Goal: Use online tool/utility: Use online tool/utility

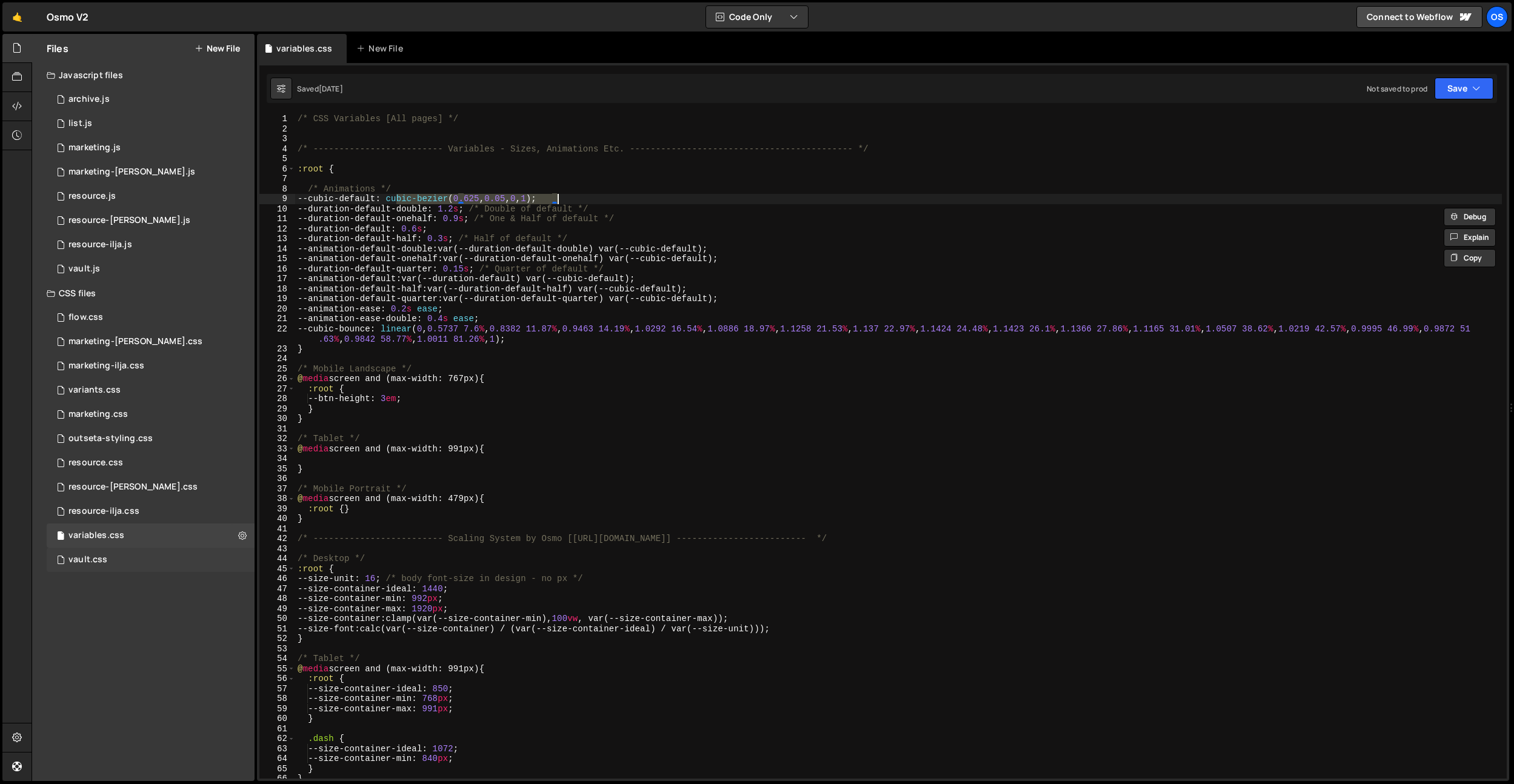
click at [123, 557] on div "vault.css 0" at bounding box center [150, 559] width 208 height 24
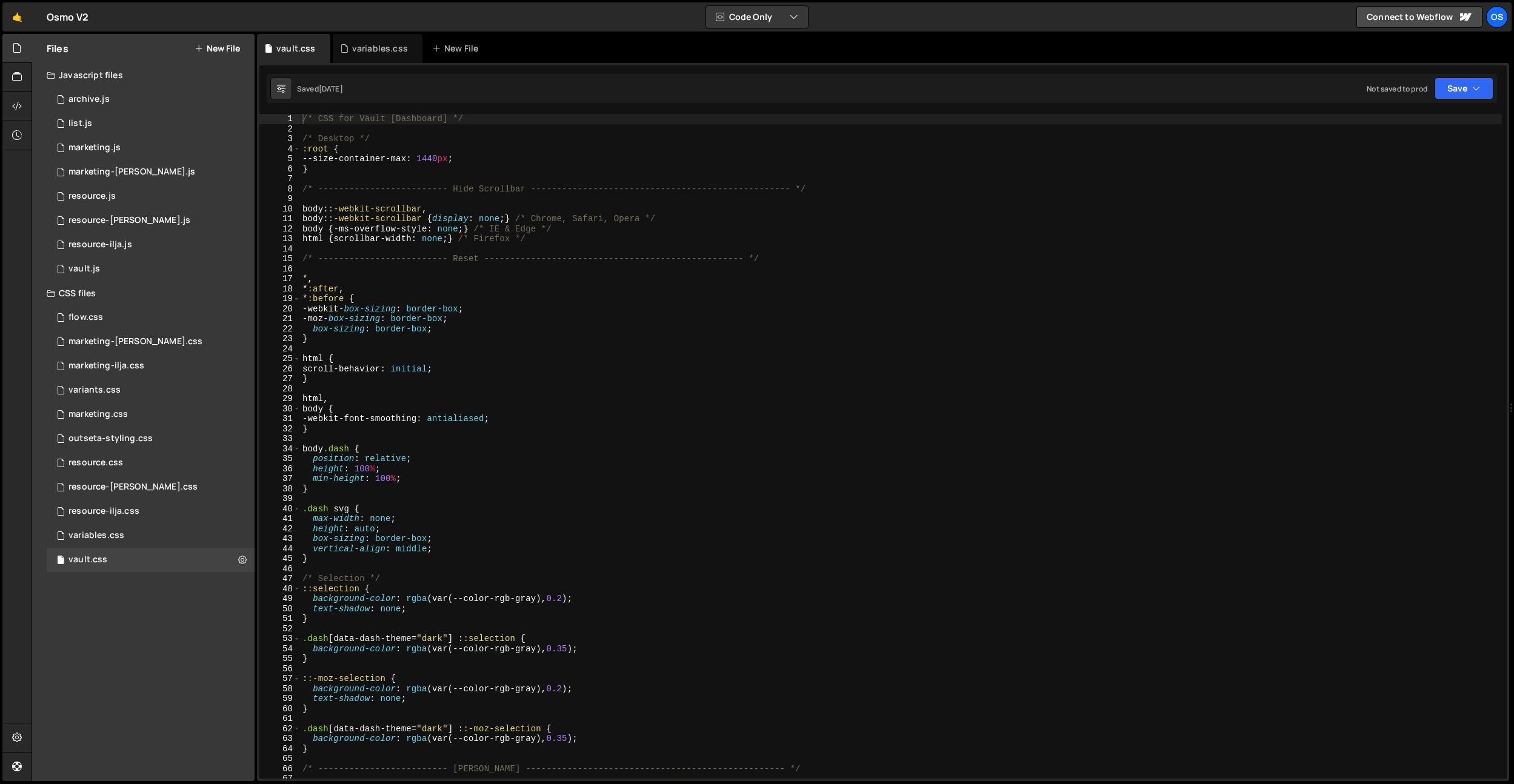
click at [756, 419] on div "/* CSS for Vault [Dashboard] */ /* Desktop */ :root { --size-container-max : 14…" at bounding box center [901, 456] width 1202 height 684
paste textarea ".dash-res-more code"
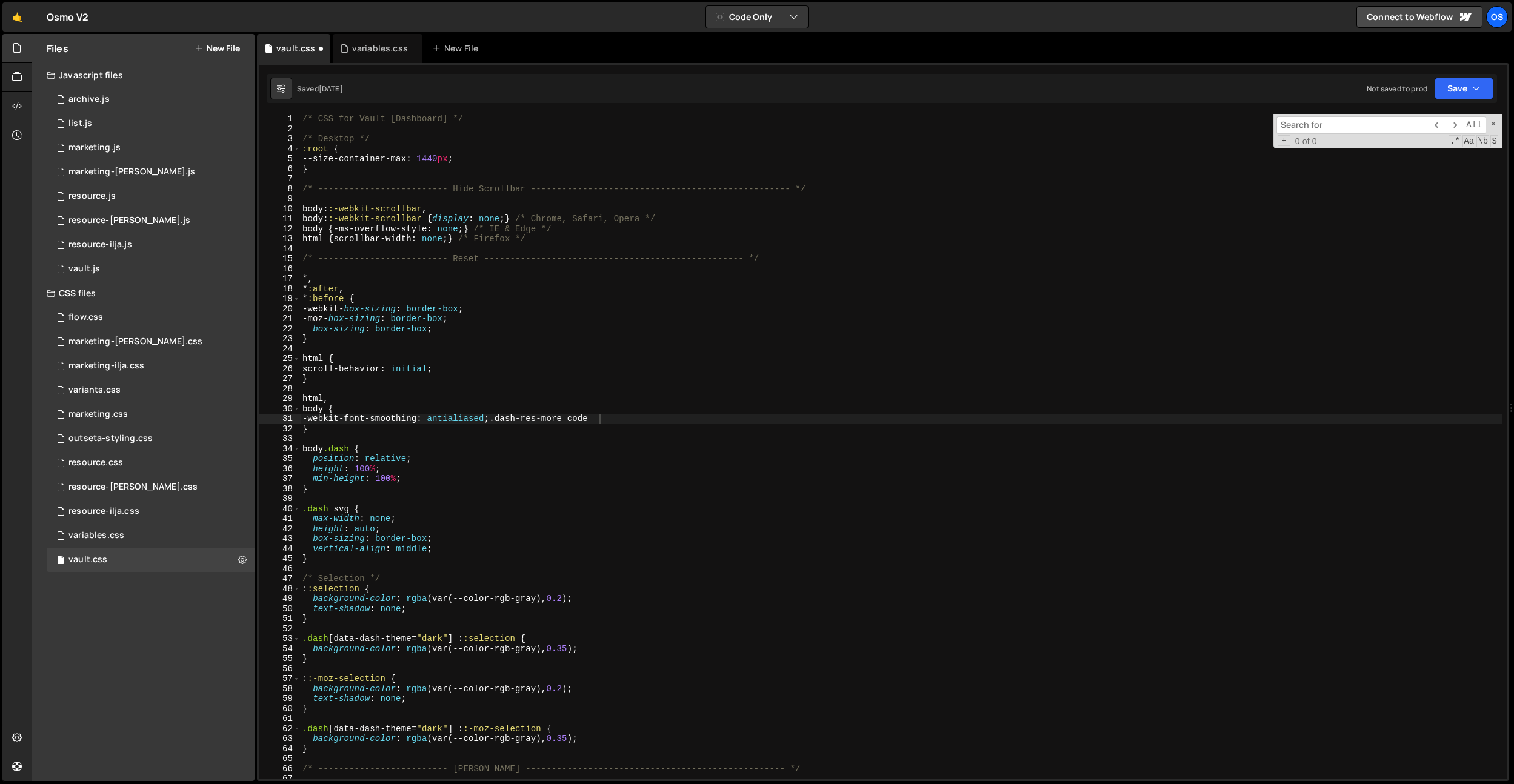
click at [756, 419] on div "/* CSS for Vault [Dashboard] */ /* Desktop */ :root { --size-container-max : 14…" at bounding box center [901, 456] width 1202 height 684
click at [1373, 110] on div "Type cmd + s to save your Javascript file. XXXXXXXXXXXXXXXXXXXXXXXXXXXXXXXXXXXX…" at bounding box center [883, 422] width 1253 height 718
click at [1352, 123] on input at bounding box center [1352, 125] width 152 height 18
type textarea "}"
click at [638, 425] on div "/* CSS for Vault [Dashboard] */ /* Desktop */ :root { --size-container-max : 14…" at bounding box center [901, 456] width 1202 height 684
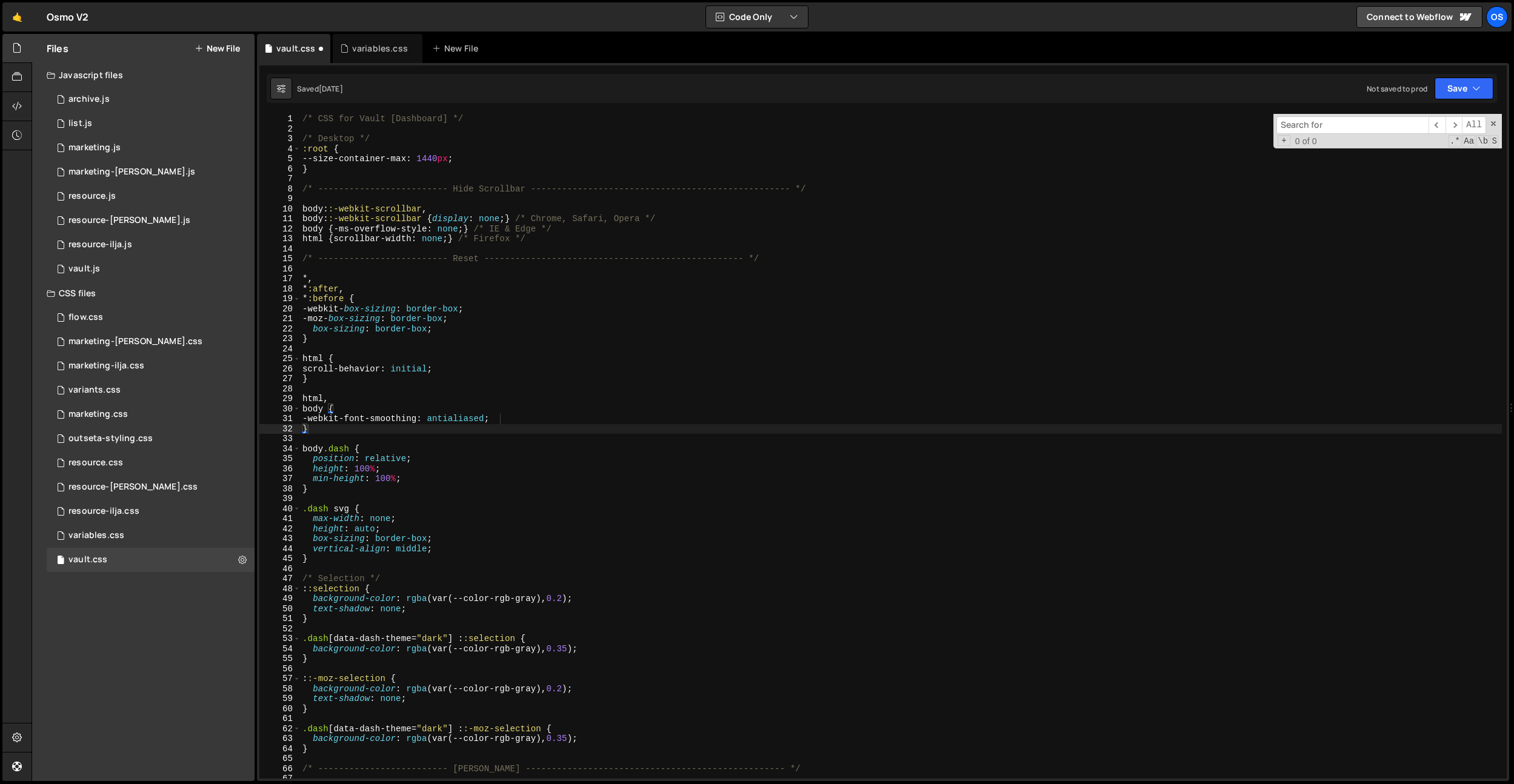
click at [1312, 129] on input at bounding box center [1352, 125] width 152 height 18
paste input ".dash-res-more code"
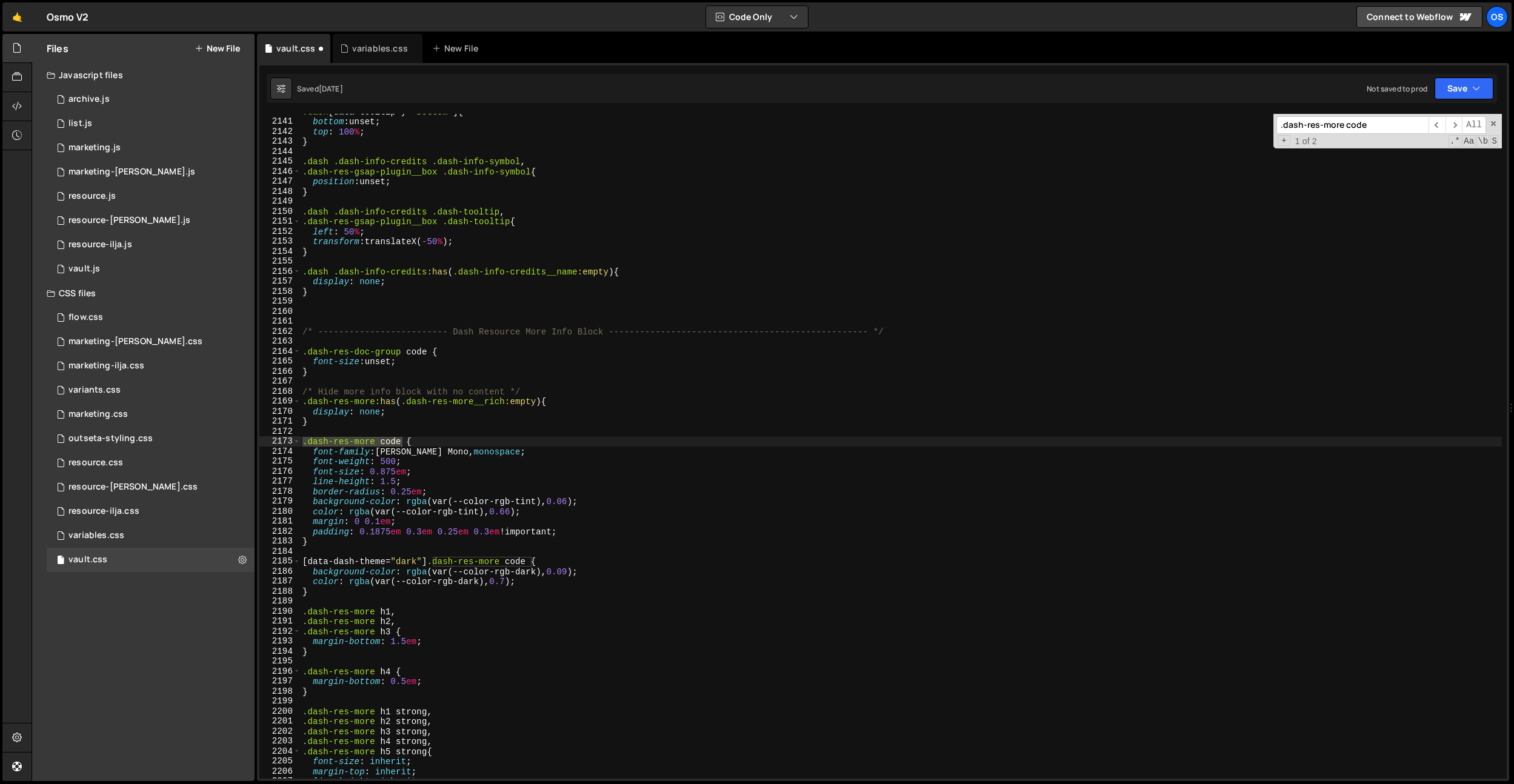
scroll to position [14824, 0]
type input ".dash-res-more code"
click at [454, 427] on div ".dash [ data-tooltip-y = " bottom " ] { bottom : unset ; top : 100 % ; } .dash …" at bounding box center [901, 449] width 1202 height 684
click at [375, 532] on div ".dash [ data-tooltip-y = " bottom " ] { bottom : unset ; top : 100 % ; } .dash …" at bounding box center [901, 449] width 1202 height 684
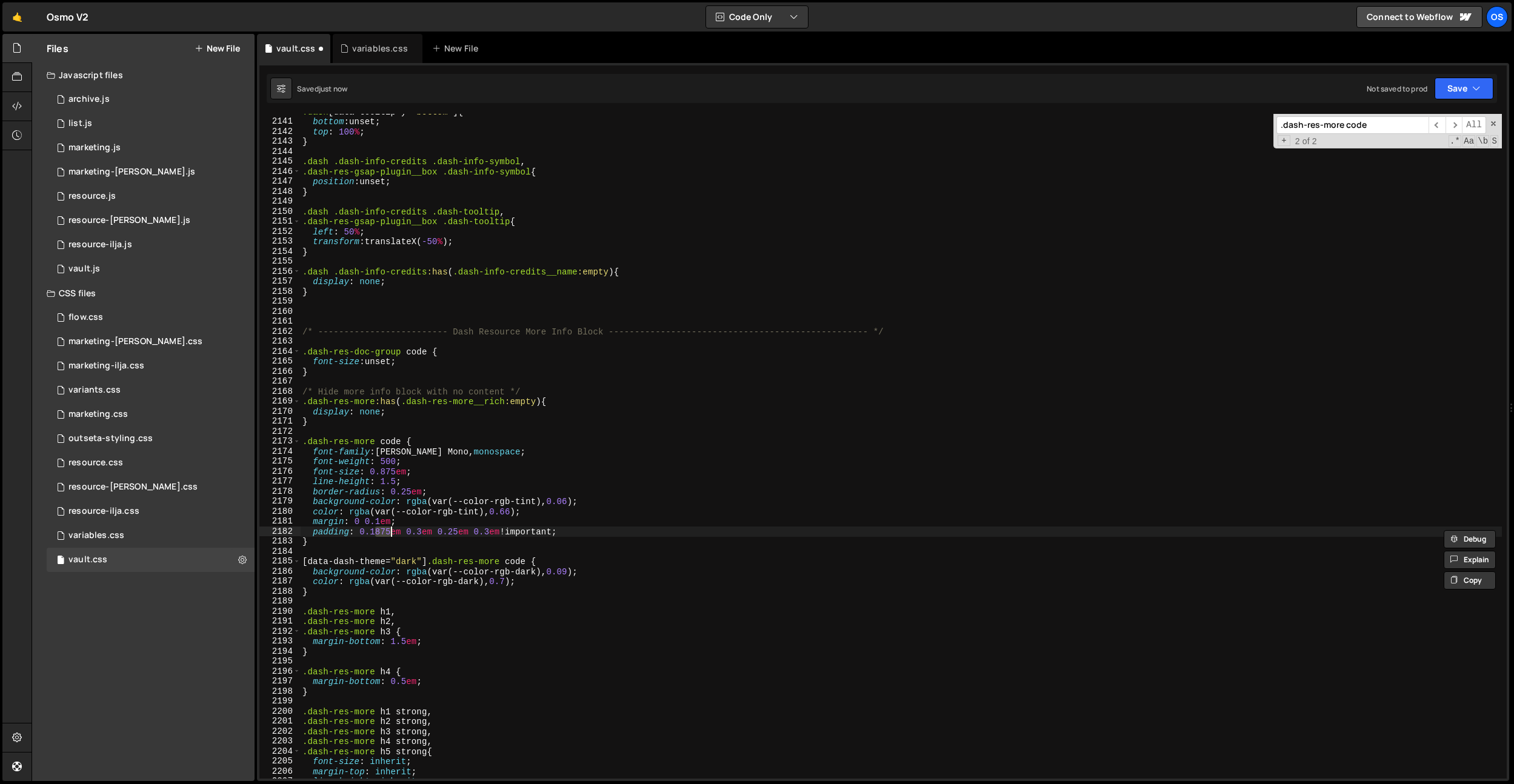
click at [395, 532] on div ".dash [ data-tooltip-y = " bottom " ] { bottom : unset ; top : 100 % ; } .dash …" at bounding box center [901, 449] width 1202 height 684
drag, startPoint x: 391, startPoint y: 533, endPoint x: 369, endPoint y: 534, distance: 22.0
click at [369, 534] on div ".dash [ data-tooltip-y = " bottom " ] { bottom : unset ; top : 100 % ; } .dash …" at bounding box center [901, 449] width 1202 height 684
click at [452, 516] on div ".dash [ data-tooltip-y = " bottom " ] { bottom : unset ; top : 100 % ; } .dash …" at bounding box center [901, 449] width 1202 height 684
drag, startPoint x: 453, startPoint y: 533, endPoint x: 433, endPoint y: 534, distance: 20.0
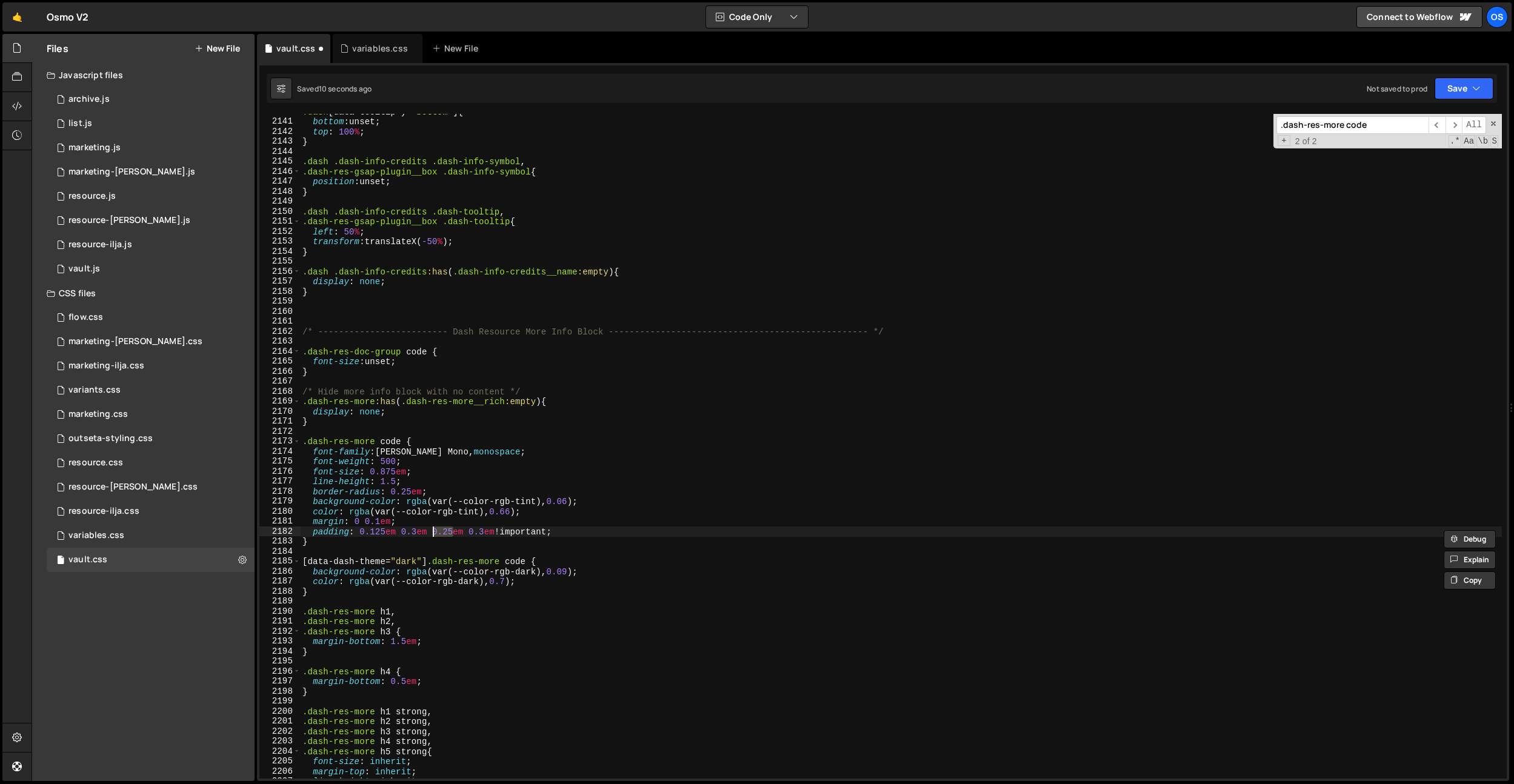
click at [433, 534] on div ".dash [ data-tooltip-y = " bottom " ] { bottom : unset ; top : 100 % ; } .dash …" at bounding box center [901, 449] width 1202 height 684
paste textarea "187"
type textarea "padding: 0.125em 0.3em 0.25em 0.3em !important;"
